Goal: Task Accomplishment & Management: Use online tool/utility

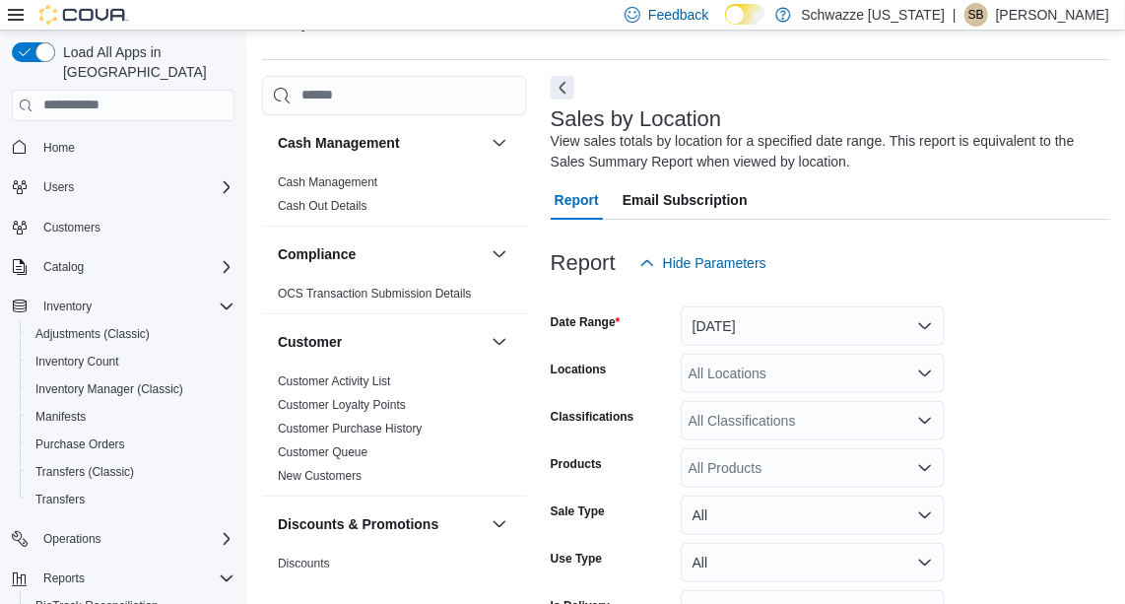
scroll to position [66, 0]
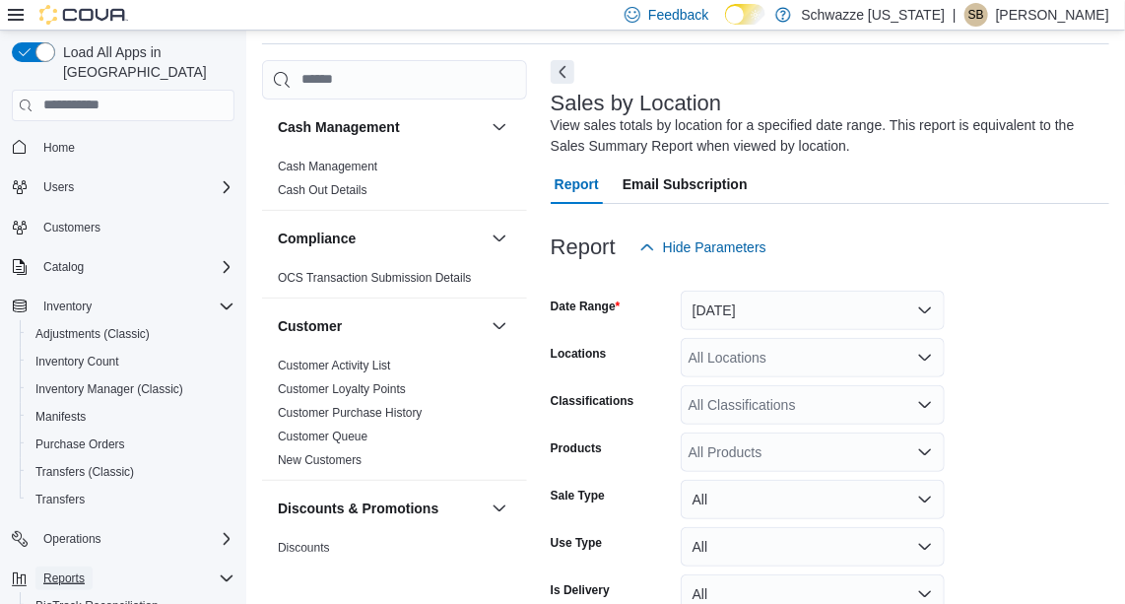
click at [70, 571] on span "Reports" at bounding box center [63, 579] width 41 height 16
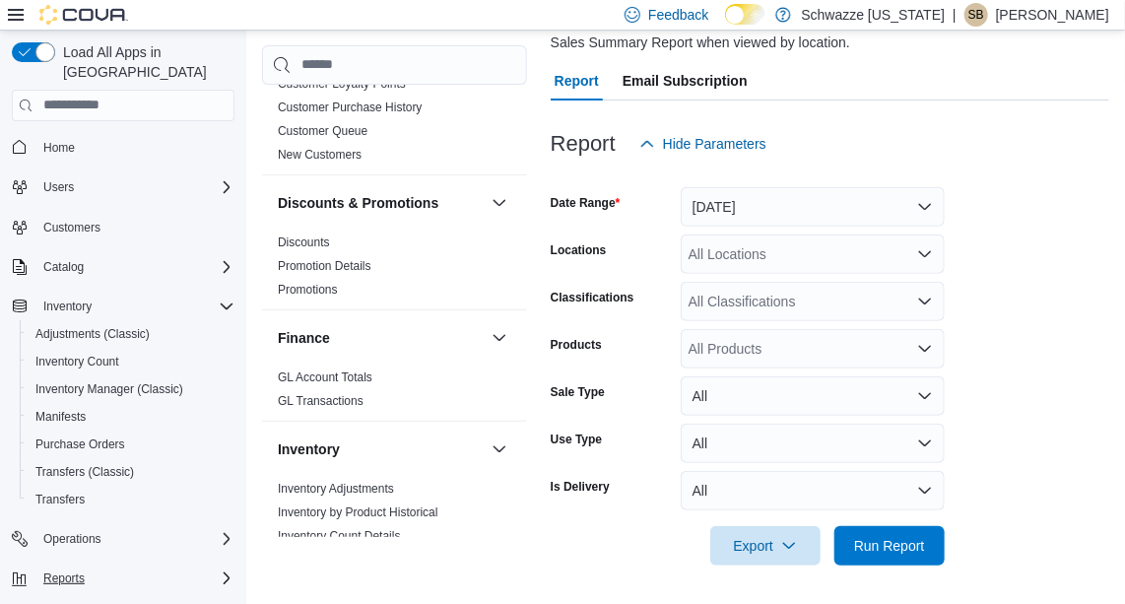
scroll to position [294, 0]
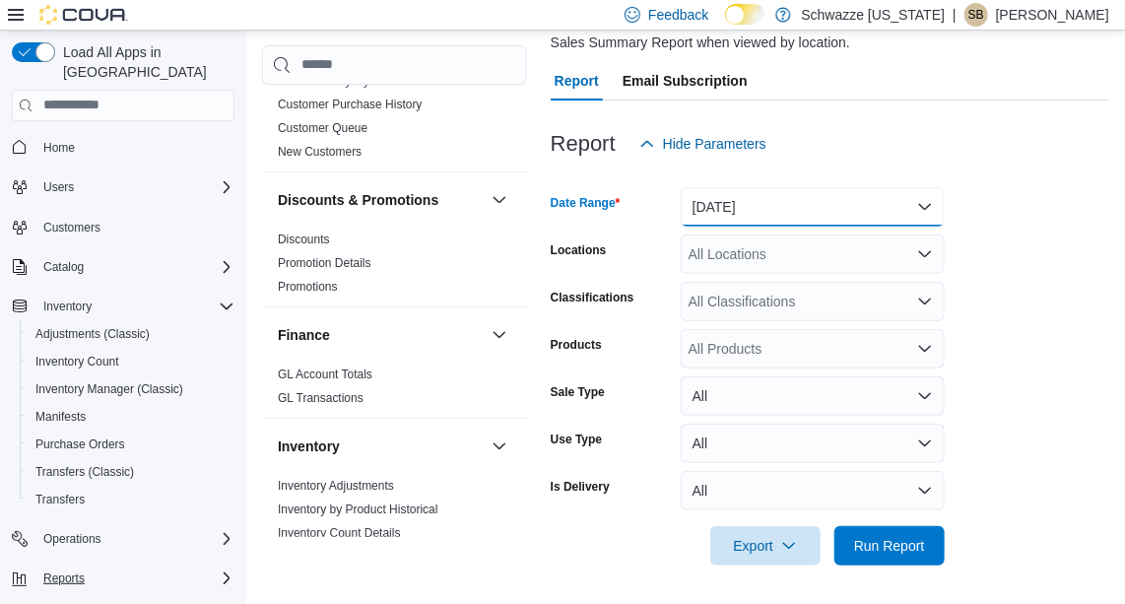
click at [739, 207] on button "[DATE]" at bounding box center [813, 206] width 264 height 39
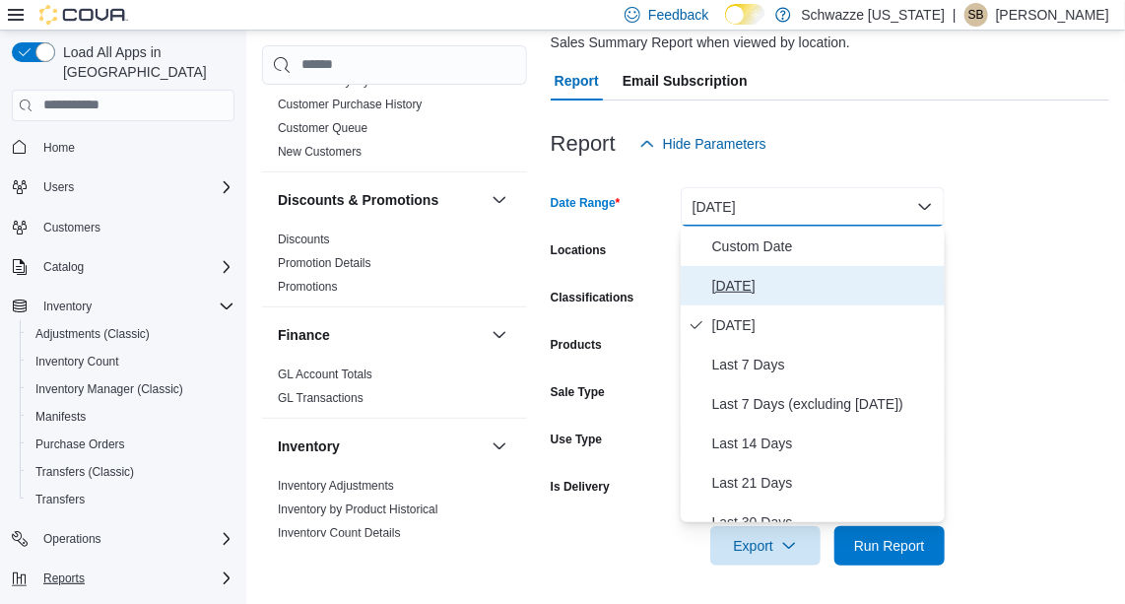
click at [728, 286] on span "[DATE]" at bounding box center [824, 286] width 225 height 24
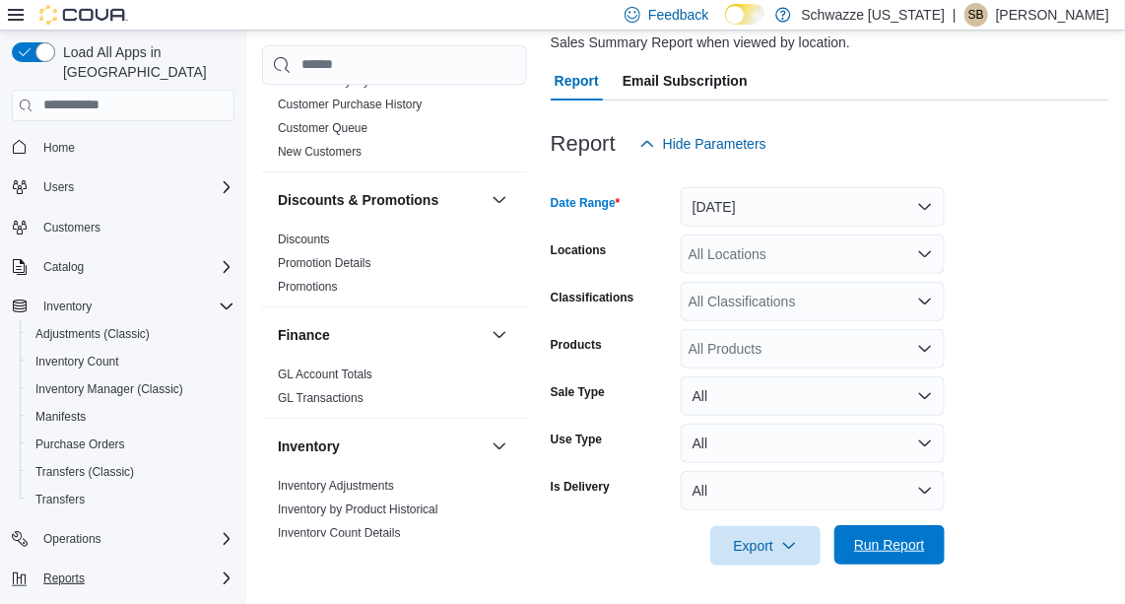
click at [870, 535] on span "Run Report" at bounding box center [889, 545] width 71 height 20
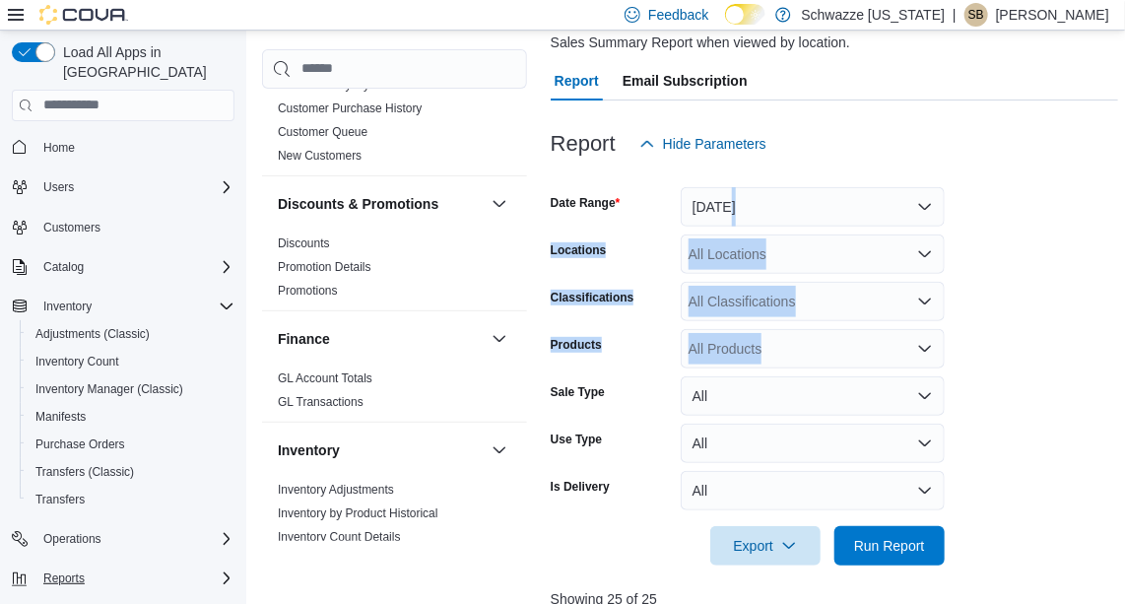
drag, startPoint x: 1119, startPoint y: 216, endPoint x: 1142, endPoint y: 318, distance: 104.9
click at [1125, 318] on html "Feedback Dark Mode Schwazze [US_STATE] | SB [PERSON_NAME] Load All Apps in [GEO…" at bounding box center [562, 133] width 1125 height 604
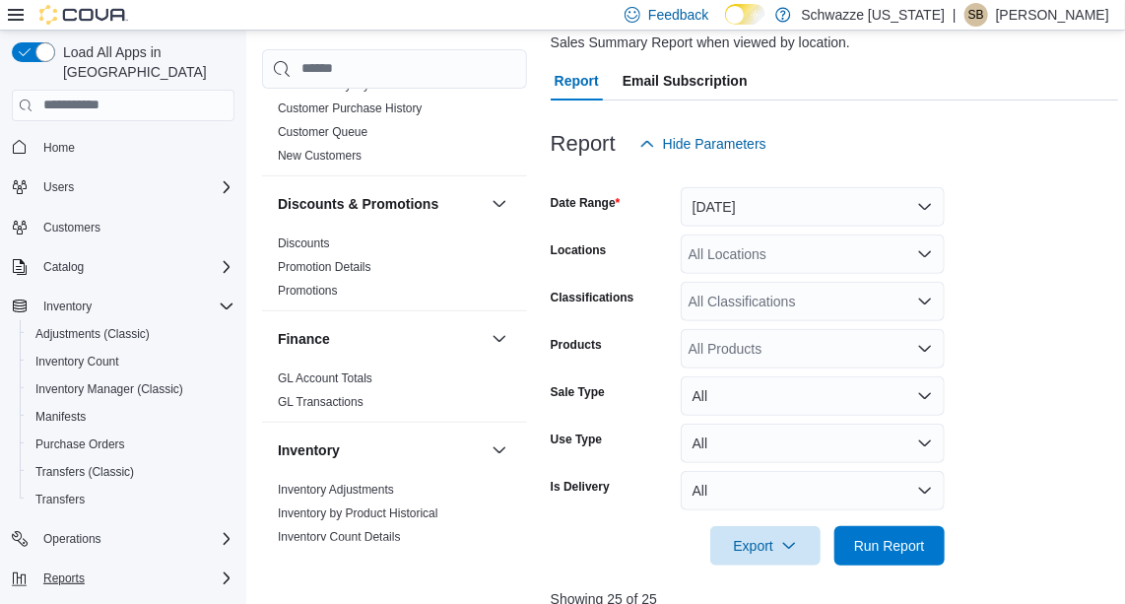
drag, startPoint x: 1142, startPoint y: 318, endPoint x: 1070, endPoint y: 334, distance: 73.6
click at [1070, 334] on form "Date Range [DATE] Locations All Locations Classifications All Classifications P…" at bounding box center [835, 365] width 568 height 402
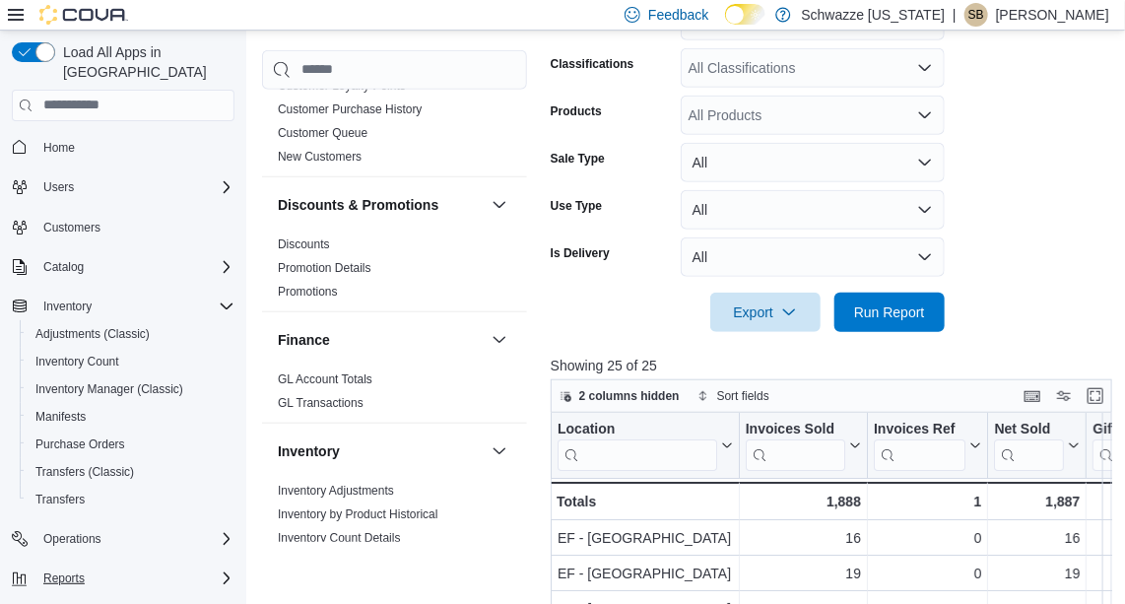
scroll to position [432, 0]
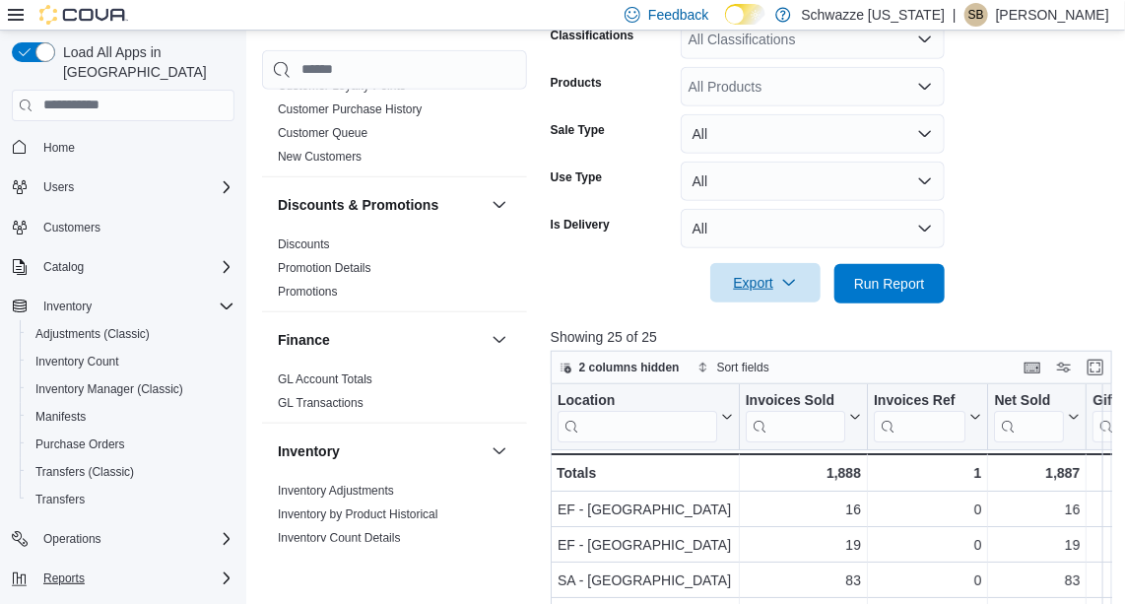
click at [794, 285] on icon "button" at bounding box center [789, 283] width 16 height 16
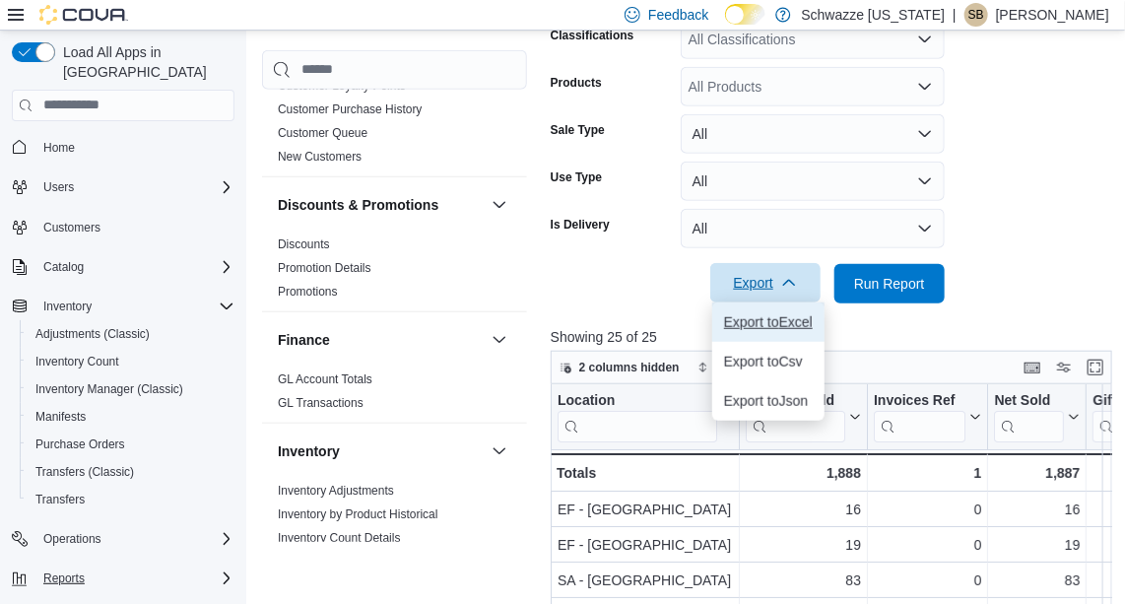
click at [767, 325] on span "Export to Excel" at bounding box center [768, 322] width 89 height 16
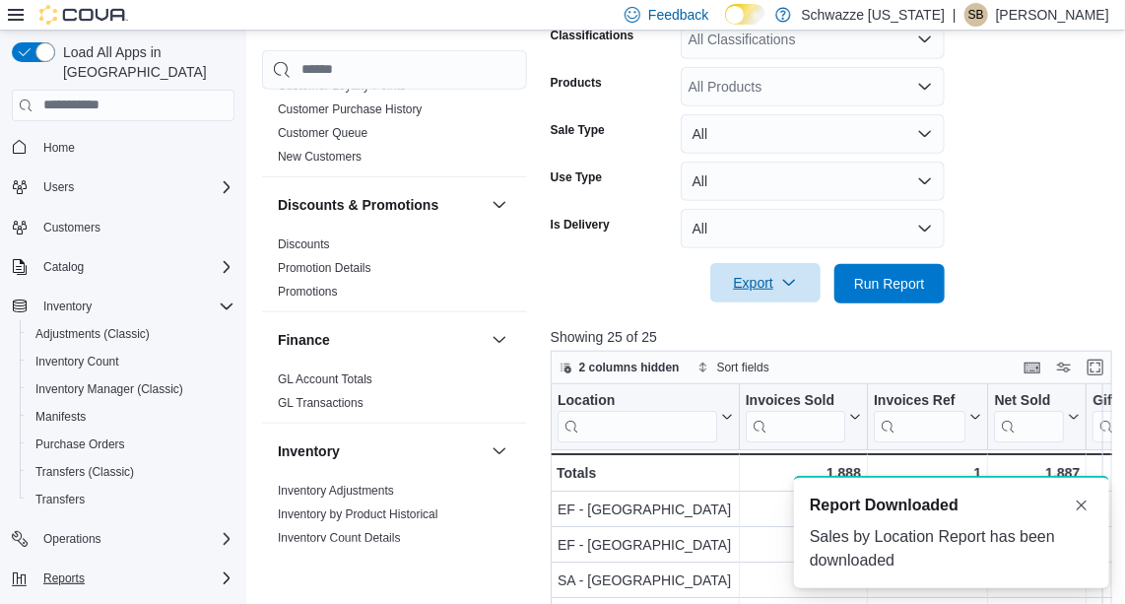
scroll to position [0, 0]
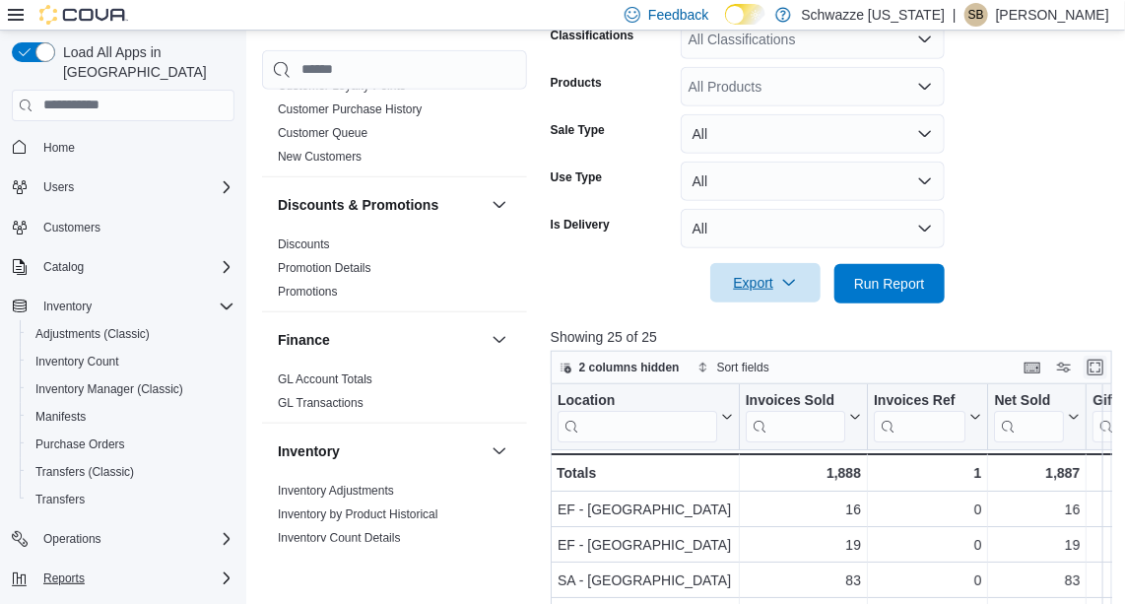
click at [1094, 361] on button "Enter fullscreen" at bounding box center [1096, 368] width 24 height 24
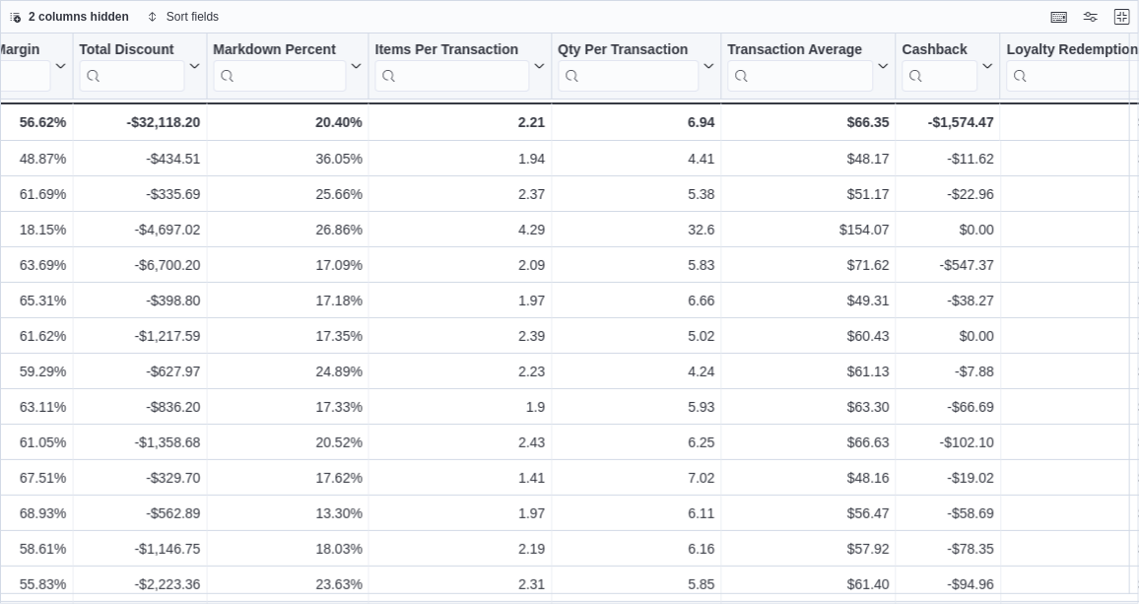
scroll to position [0, 1337]
